Goal: Find specific page/section: Find specific page/section

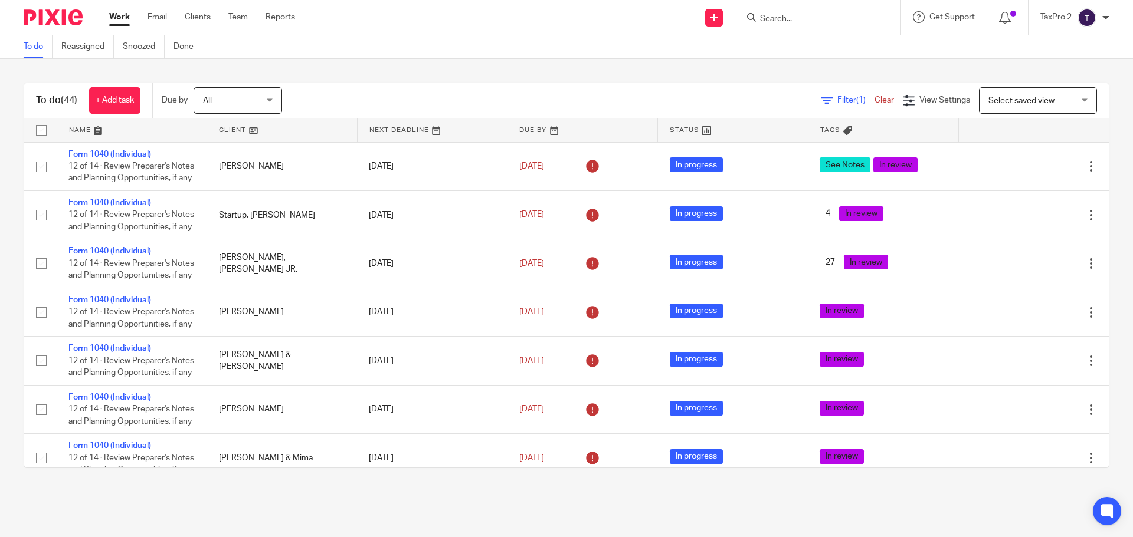
click at [775, 19] on input "Search" at bounding box center [812, 19] width 106 height 11
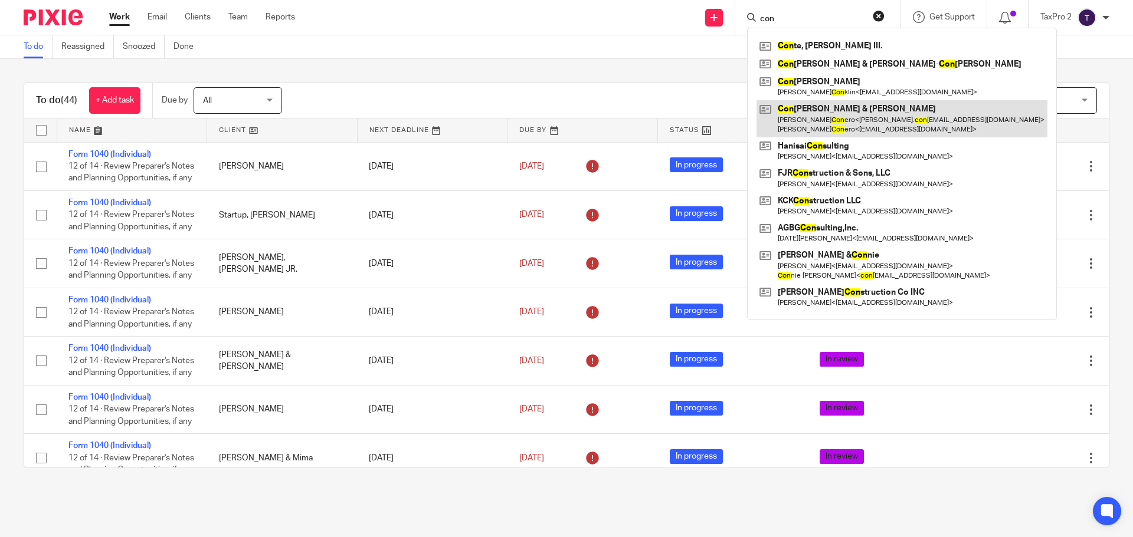
type input "con"
click at [833, 117] on link at bounding box center [901, 118] width 291 height 37
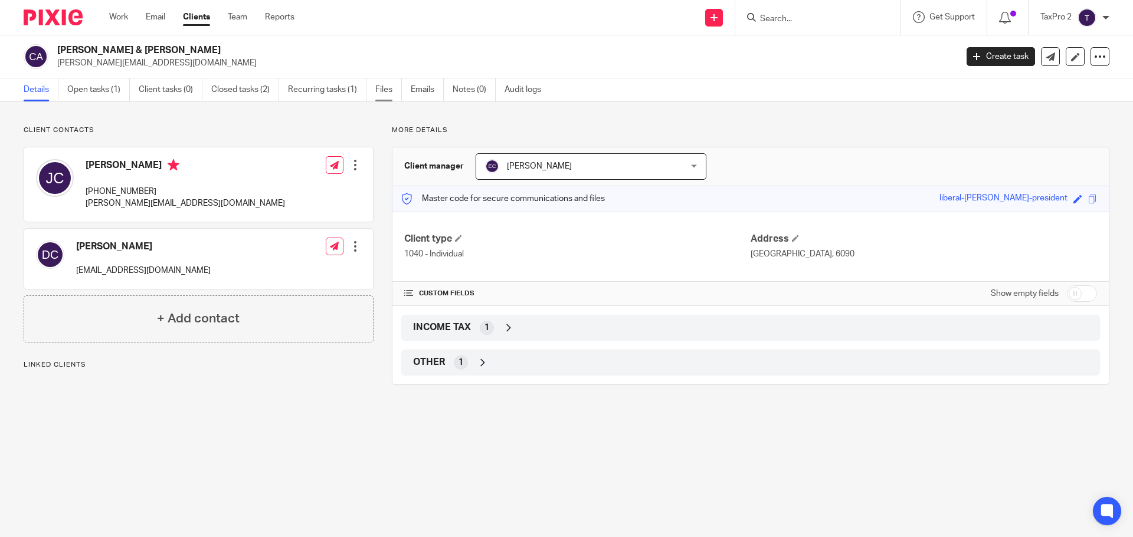
click at [388, 89] on link "Files" at bounding box center [388, 89] width 27 height 23
